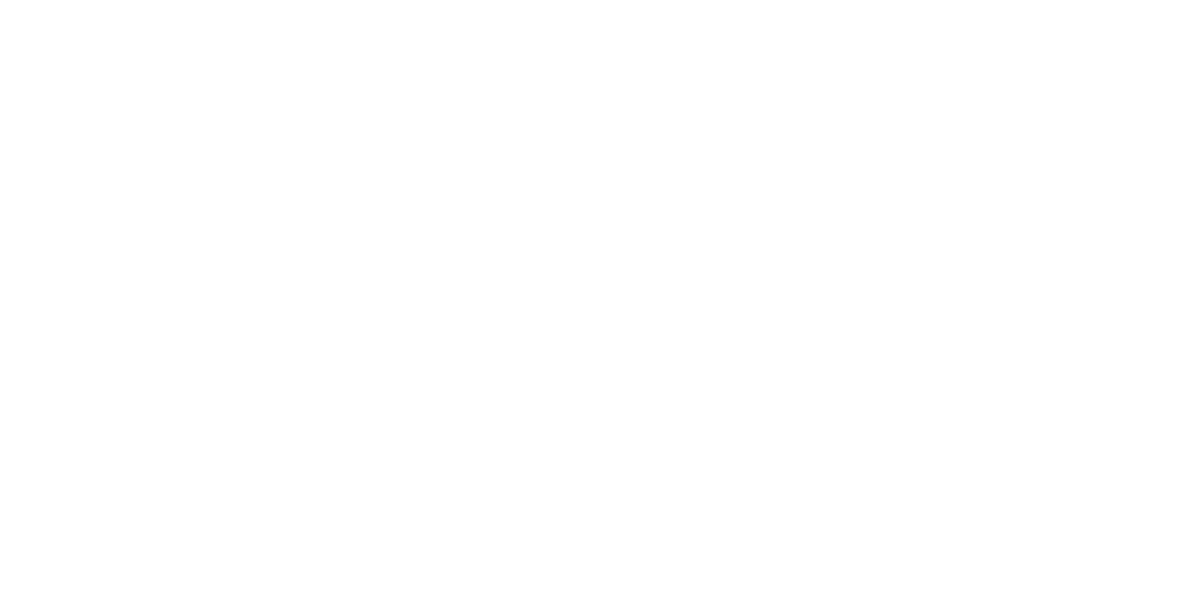
scroll to position [152, 0]
click at [593, 300] on button "Clock On" at bounding box center [540, 297] width 103 height 30
click at [756, 98] on icon at bounding box center [750, 98] width 9 height 9
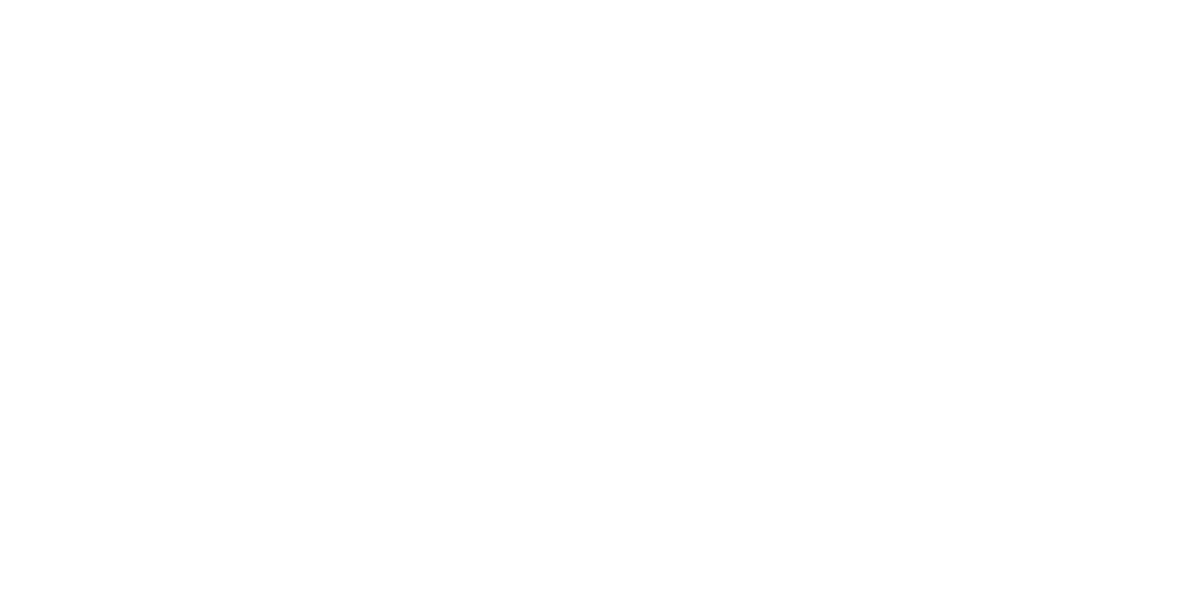
click at [1003, 98] on button "Close" at bounding box center [969, 104] width 68 height 30
click at [173, 253] on div "Tracking" at bounding box center [148, 257] width 52 height 17
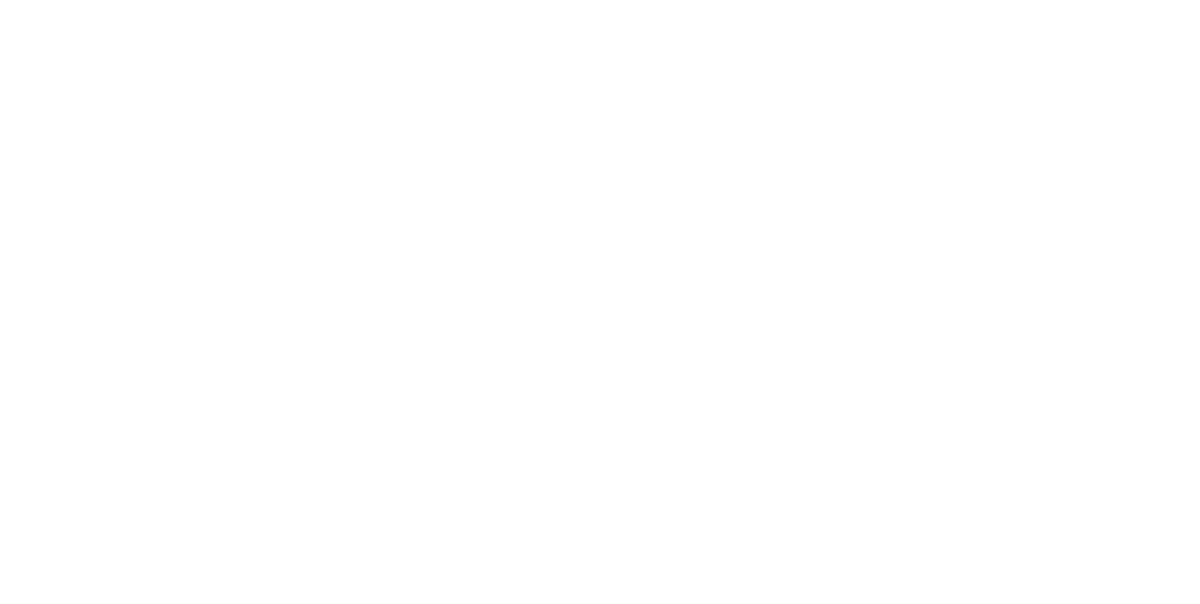
click at [730, 464] on icon at bounding box center [725, 464] width 9 height 10
click at [593, 294] on button "Clock On" at bounding box center [540, 297] width 103 height 30
click at [196, 163] on div "Collaborate" at bounding box center [159, 164] width 74 height 17
